Goal: Task Accomplishment & Management: Manage account settings

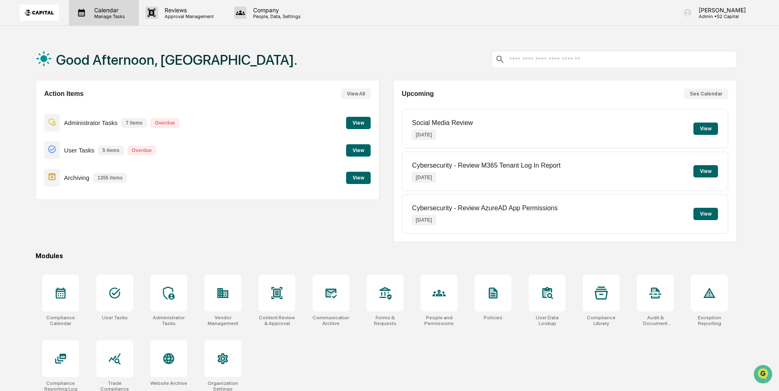
click at [97, 14] on p "Manage Tasks" at bounding box center [108, 17] width 41 height 6
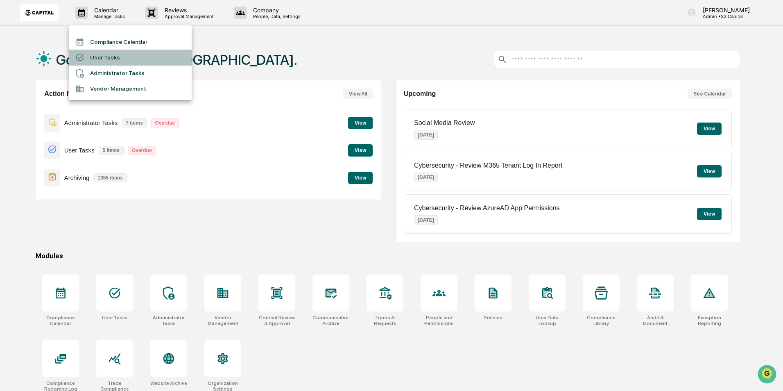
click at [113, 58] on li "User Tasks" at bounding box center [130, 58] width 123 height 16
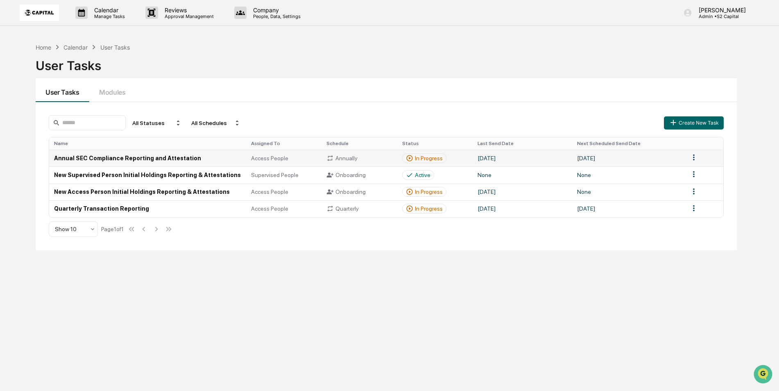
click at [475, 158] on td "[DATE]" at bounding box center [523, 158] width 100 height 17
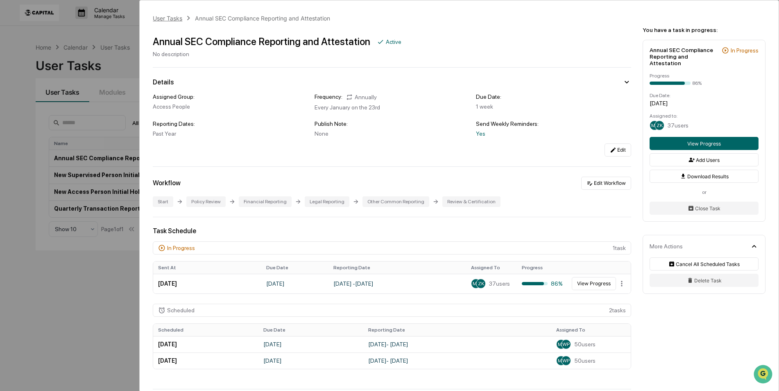
click at [163, 16] on div "User Tasks" at bounding box center [167, 18] width 29 height 7
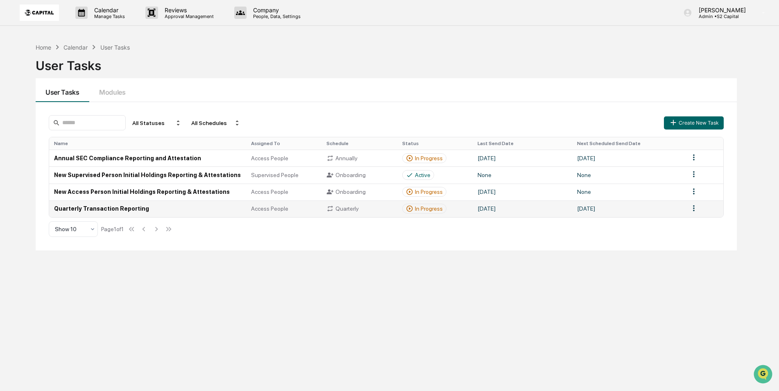
click at [121, 208] on td "Quarterly Transaction Reporting" at bounding box center [147, 208] width 197 height 17
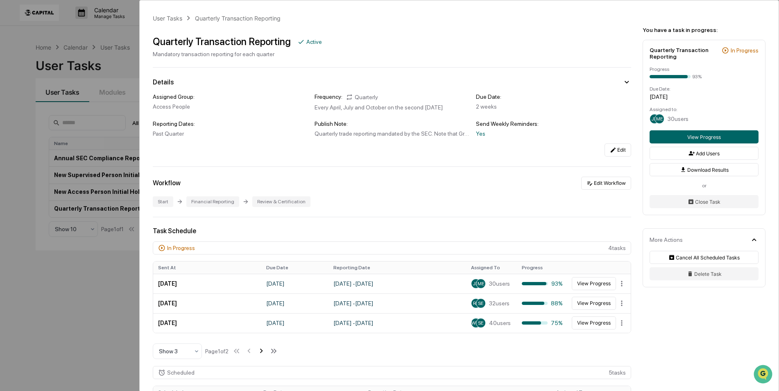
click at [263, 351] on icon at bounding box center [261, 351] width 3 height 5
